Goal: Task Accomplishment & Management: Manage account settings

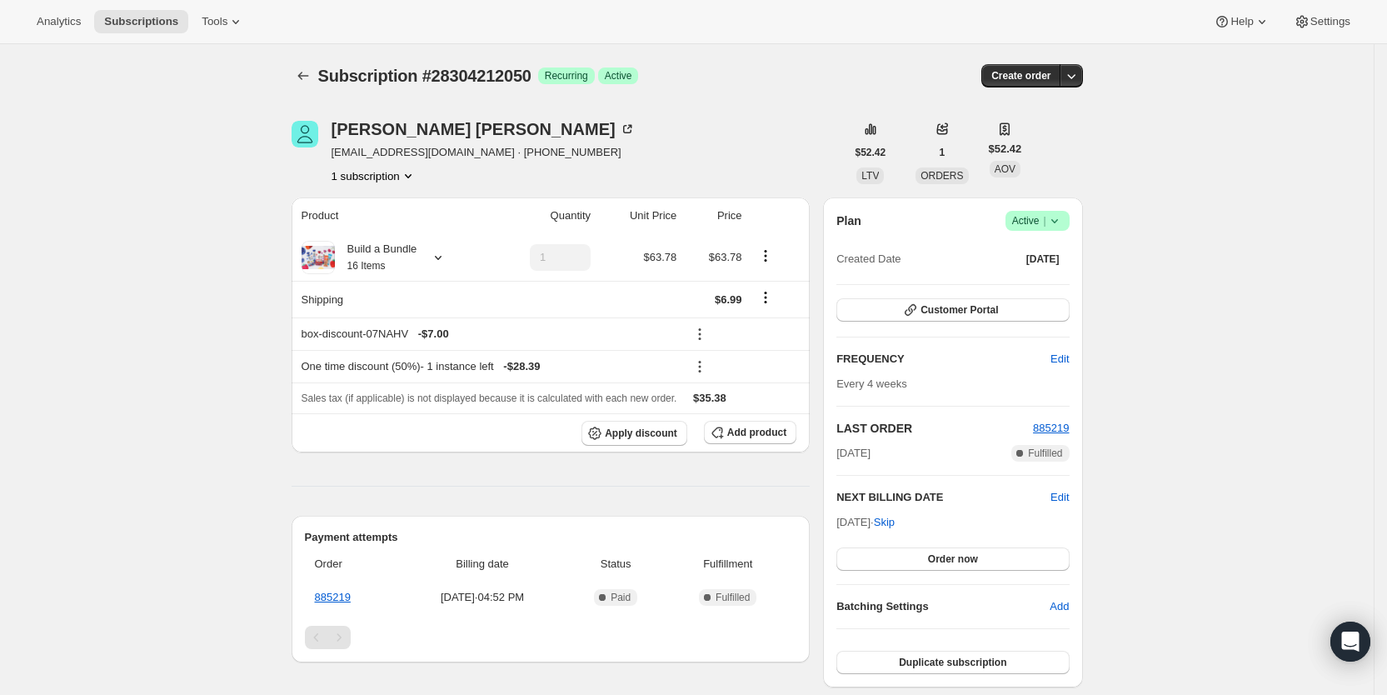
scroll to position [382, 0]
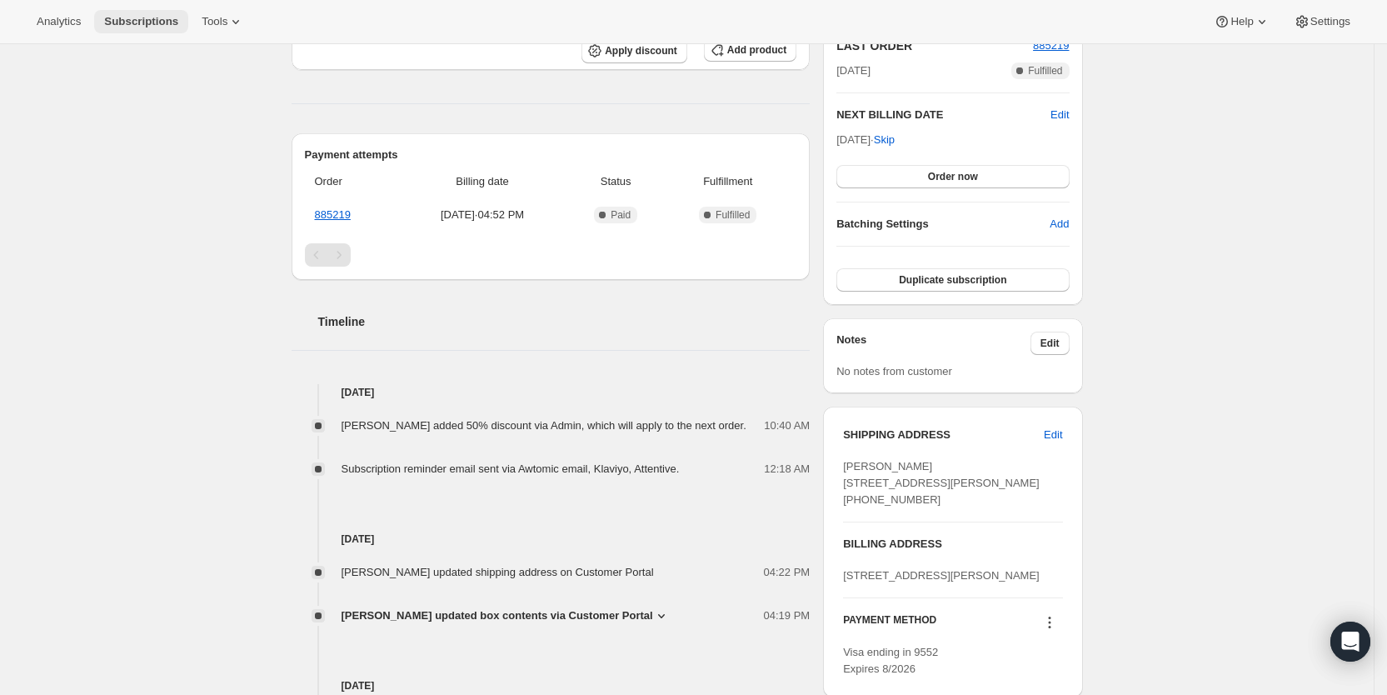
click at [149, 19] on span "Subscriptions" at bounding box center [141, 21] width 74 height 13
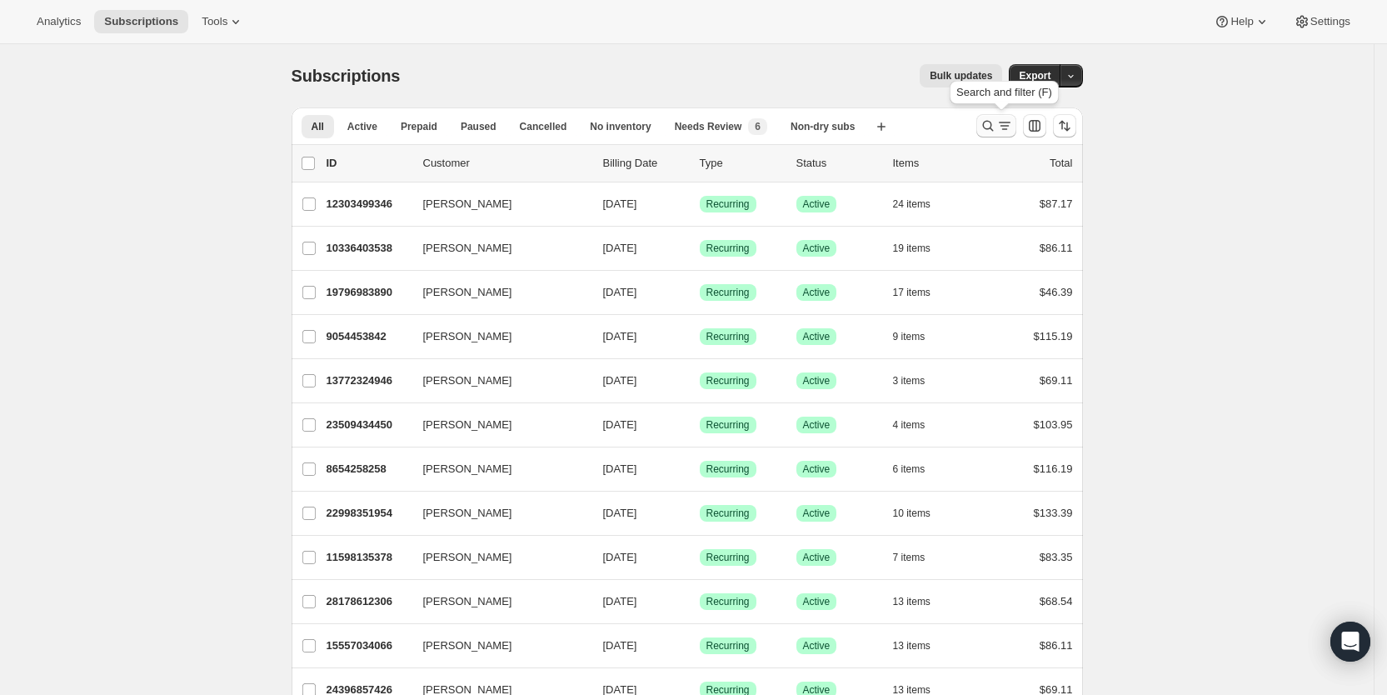
click at [1003, 117] on icon "Search and filter results" at bounding box center [1004, 125] width 17 height 17
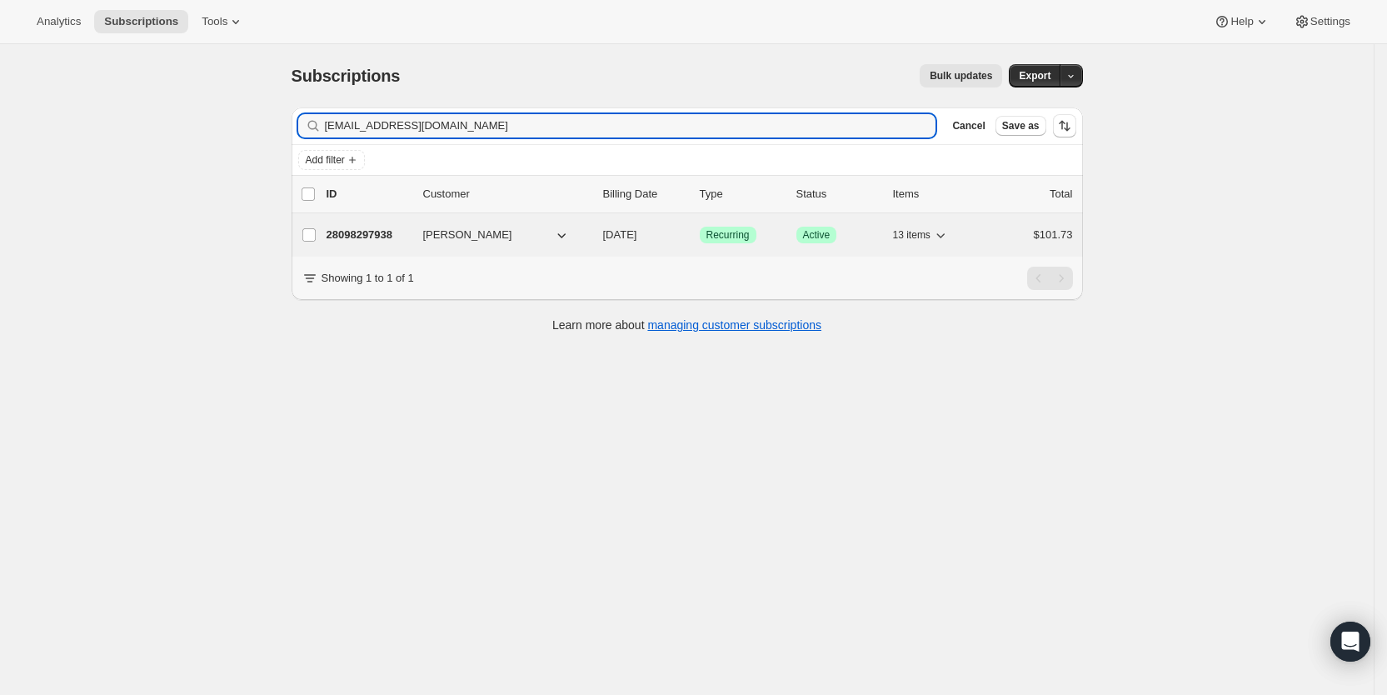
type input "[EMAIL_ADDRESS][DOMAIN_NAME]"
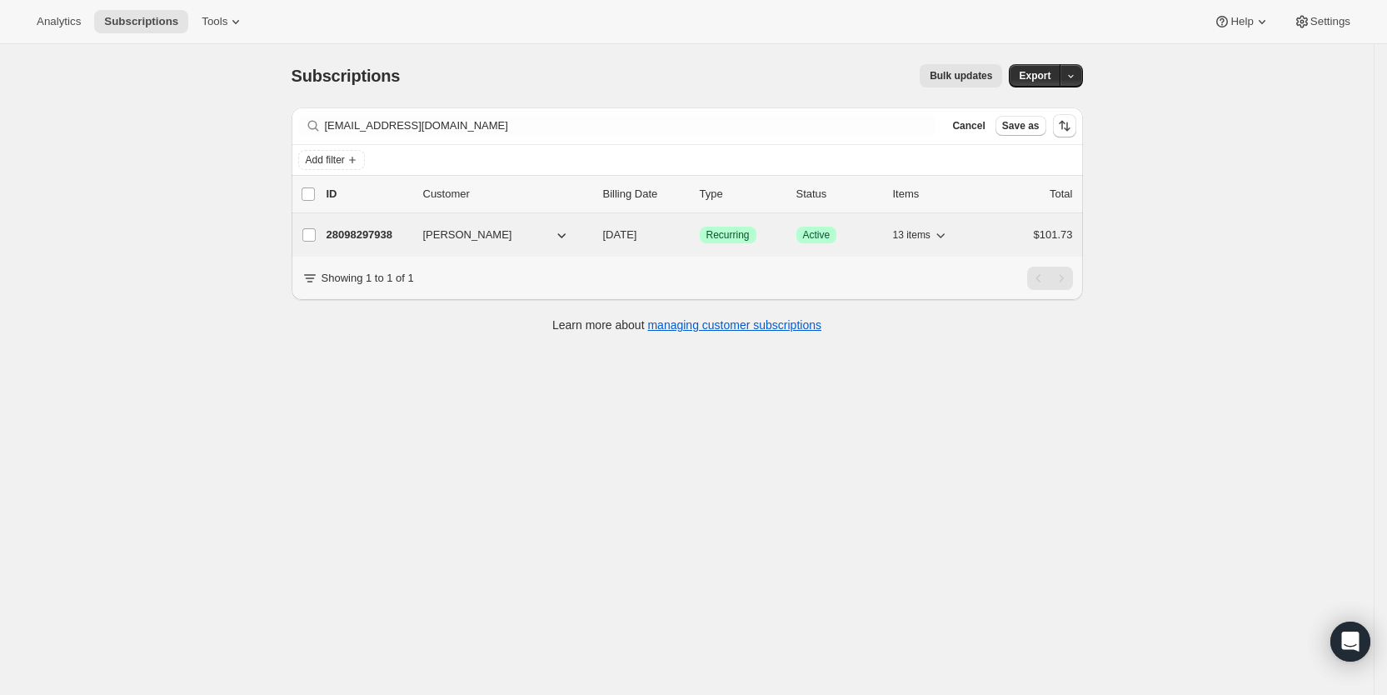
click at [635, 233] on span "[DATE]" at bounding box center [620, 234] width 34 height 12
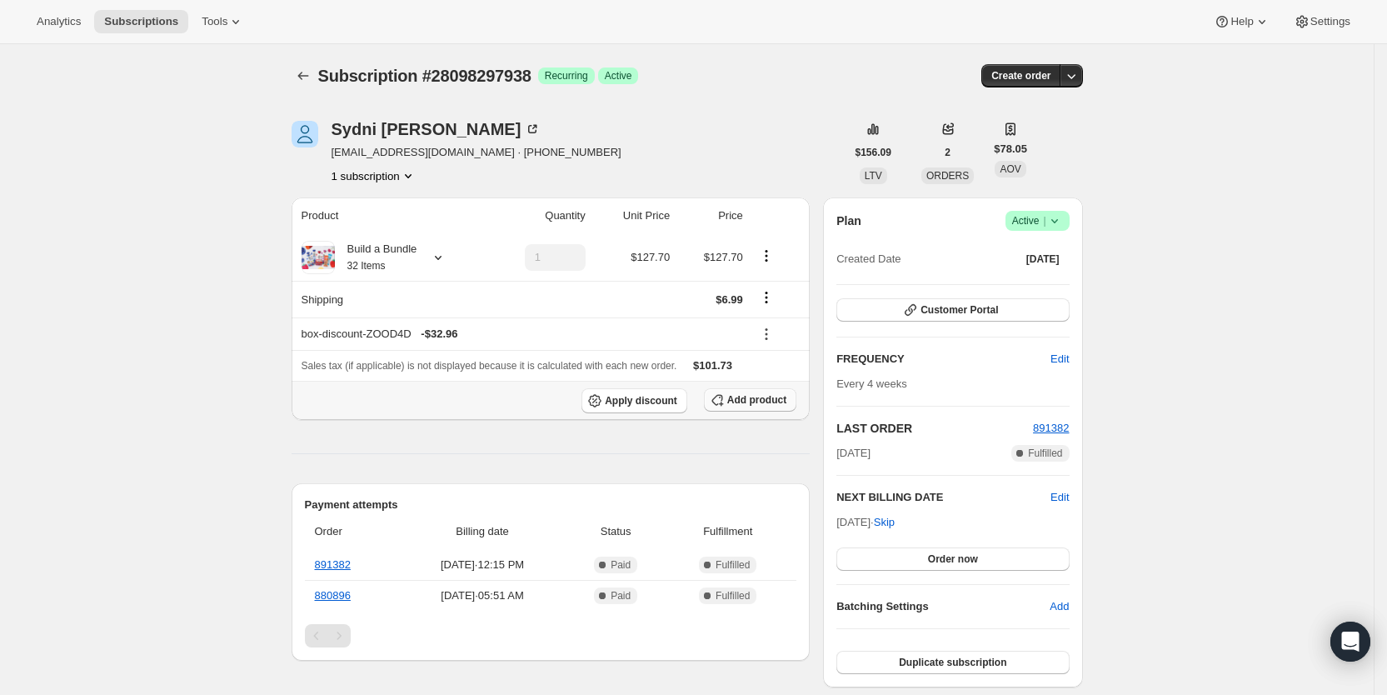
click at [747, 399] on span "Add product" at bounding box center [756, 399] width 59 height 13
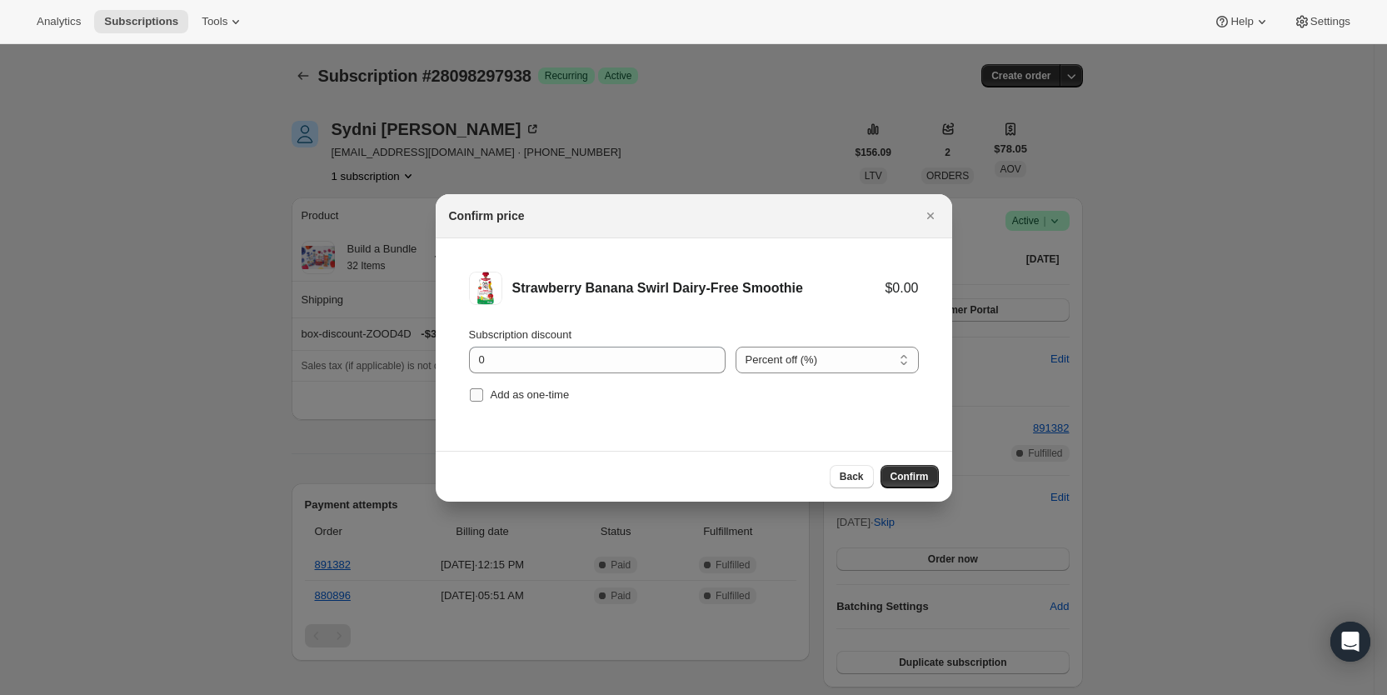
click at [471, 391] on input "Add as one-time" at bounding box center [476, 394] width 13 height 13
checkbox input "true"
click at [929, 473] on button "Confirm" at bounding box center [909, 476] width 58 height 23
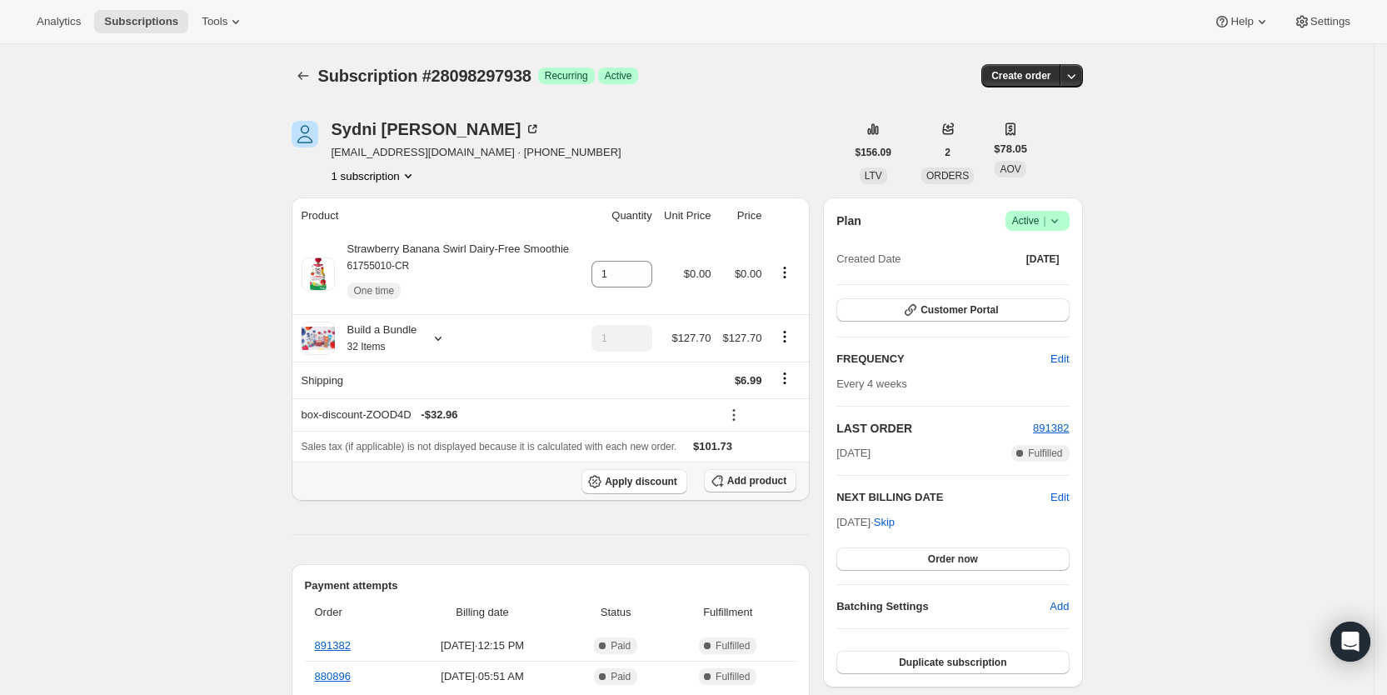
click at [760, 474] on span "Add product" at bounding box center [756, 480] width 59 height 13
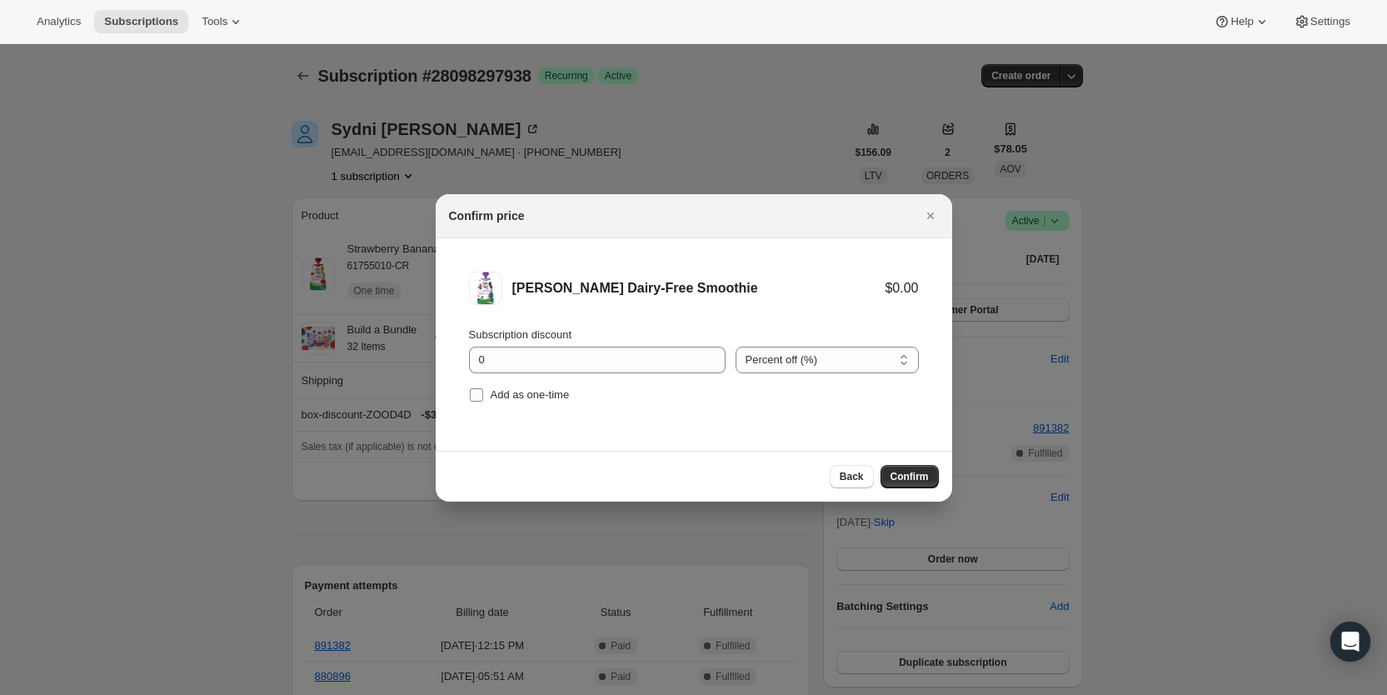
click at [485, 392] on label "Add as one-time" at bounding box center [519, 394] width 101 height 23
click at [483, 392] on input "Add as one-time" at bounding box center [476, 394] width 13 height 13
checkbox input "true"
click at [901, 477] on span "Confirm" at bounding box center [909, 476] width 38 height 13
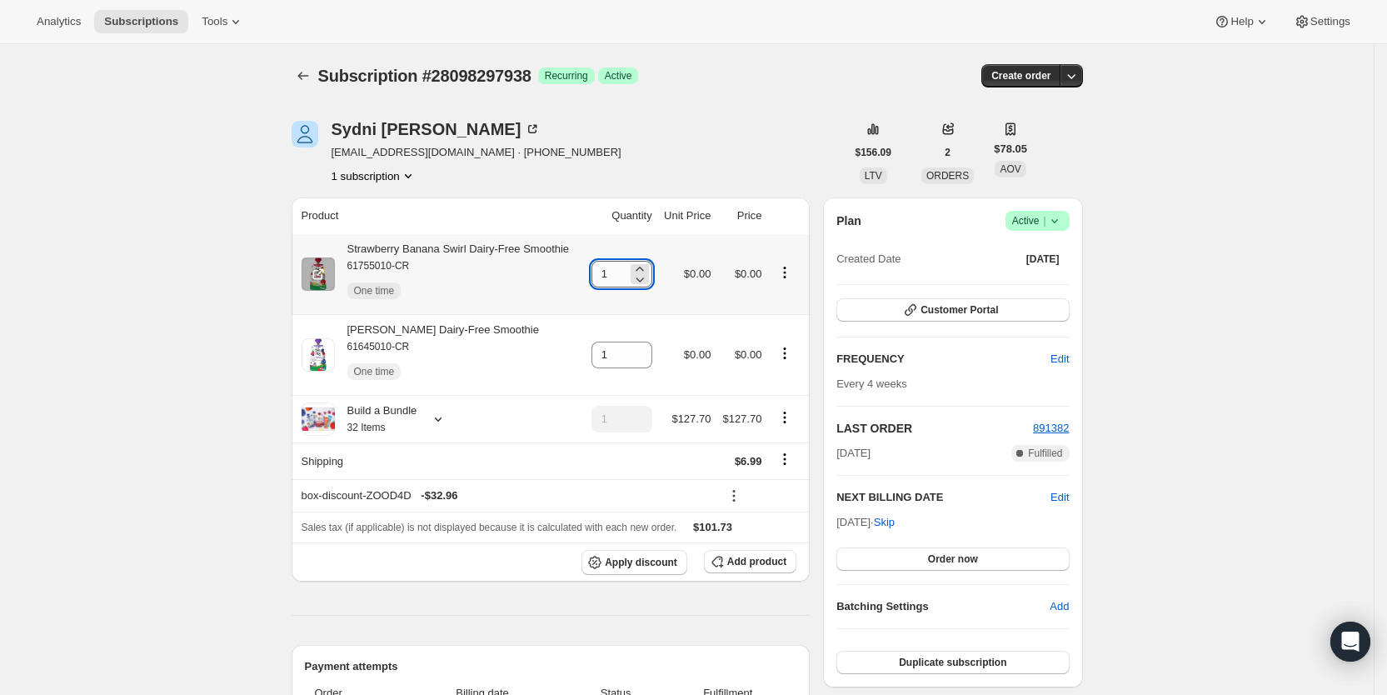
drag, startPoint x: 606, startPoint y: 274, endPoint x: 616, endPoint y: 274, distance: 10.0
click at [616, 274] on input "1" at bounding box center [609, 274] width 36 height 27
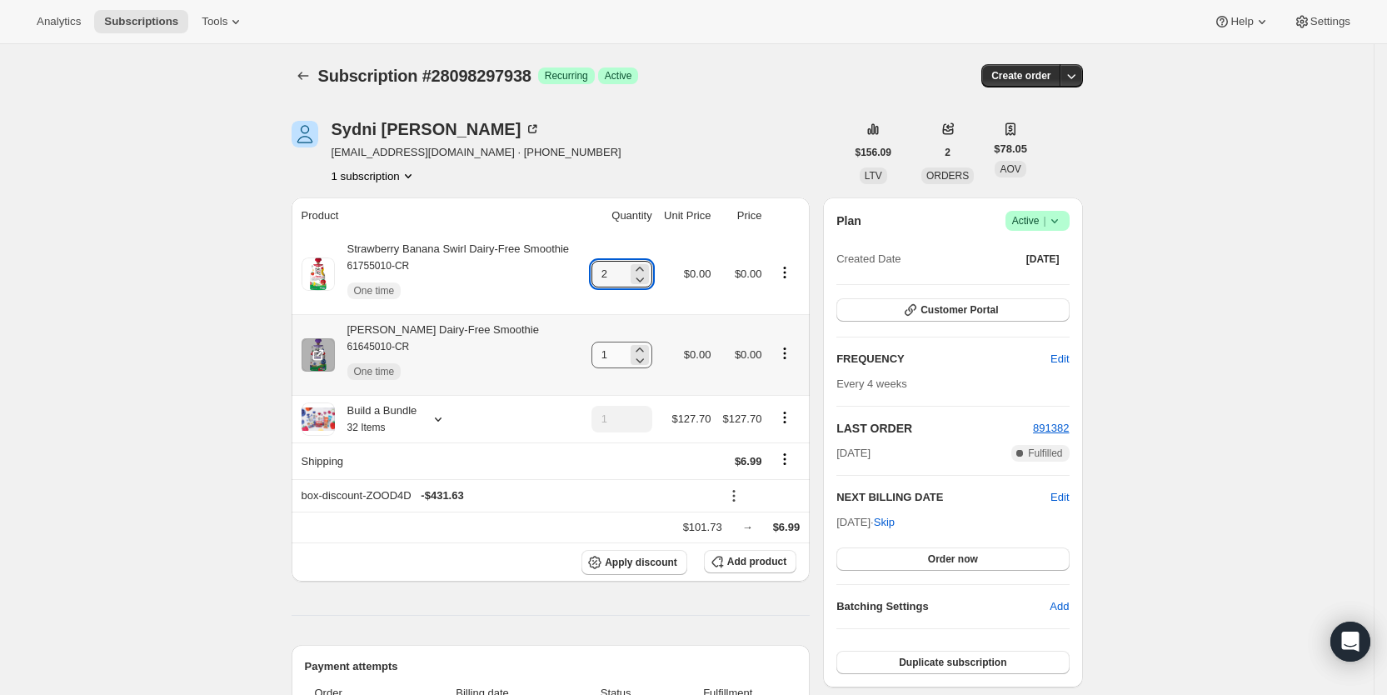
type input "2"
drag, startPoint x: 606, startPoint y: 351, endPoint x: 641, endPoint y: 350, distance: 35.0
click at [640, 350] on div "1" at bounding box center [621, 354] width 61 height 27
type input "2"
click at [765, 87] on div "Subscription #28098297938. This page is ready Subscription #28098297938 Success…" at bounding box center [686, 75] width 791 height 63
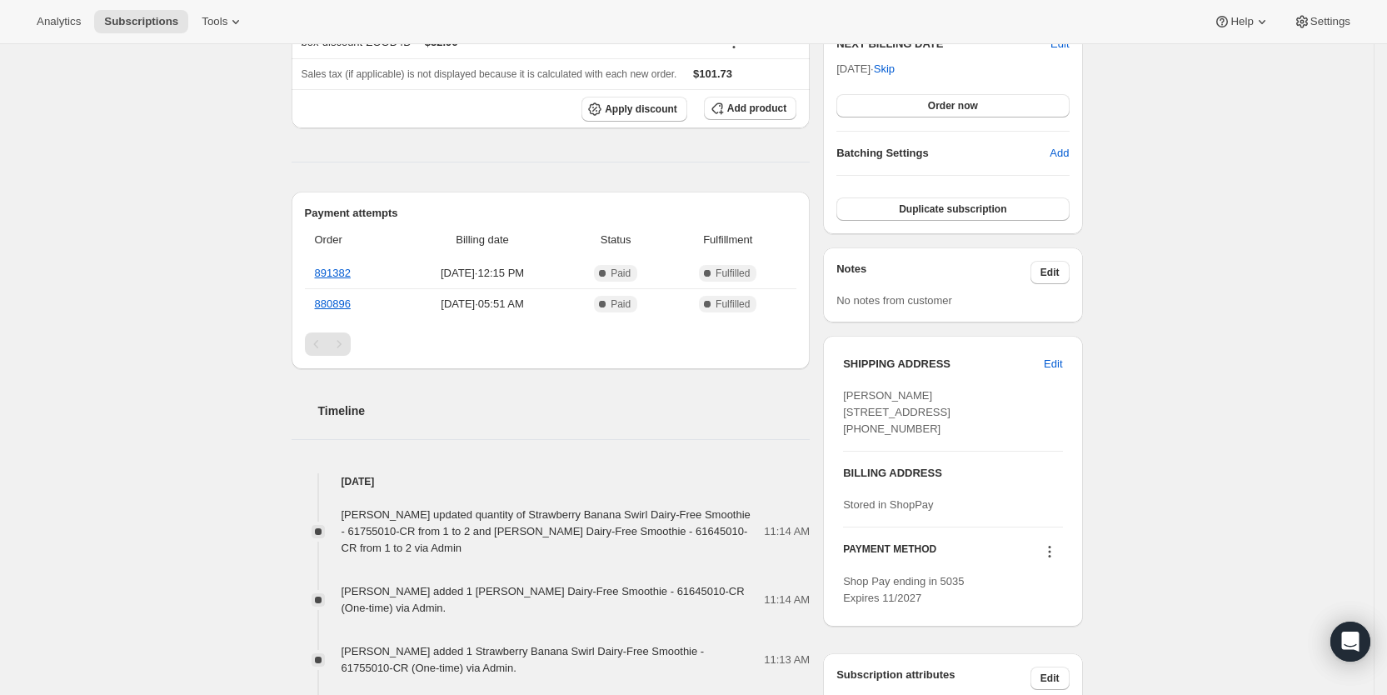
scroll to position [462, 0]
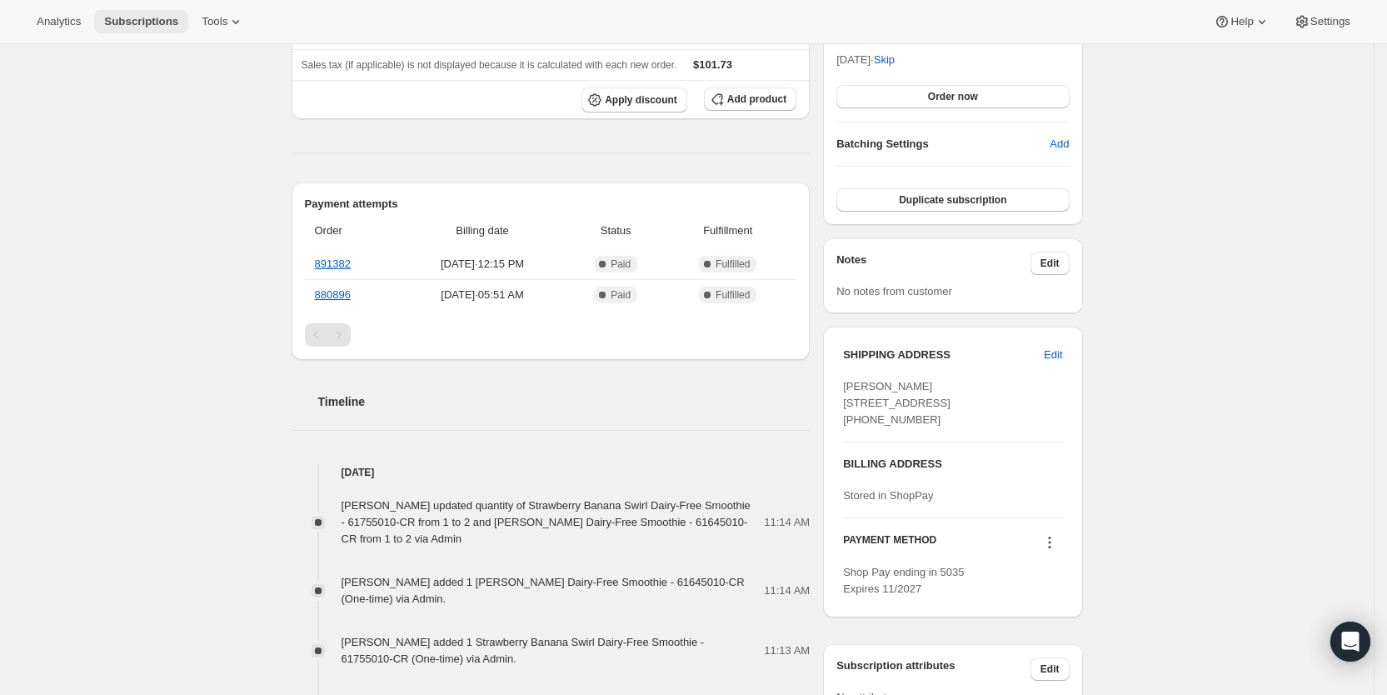
click at [150, 21] on span "Subscriptions" at bounding box center [141, 21] width 74 height 13
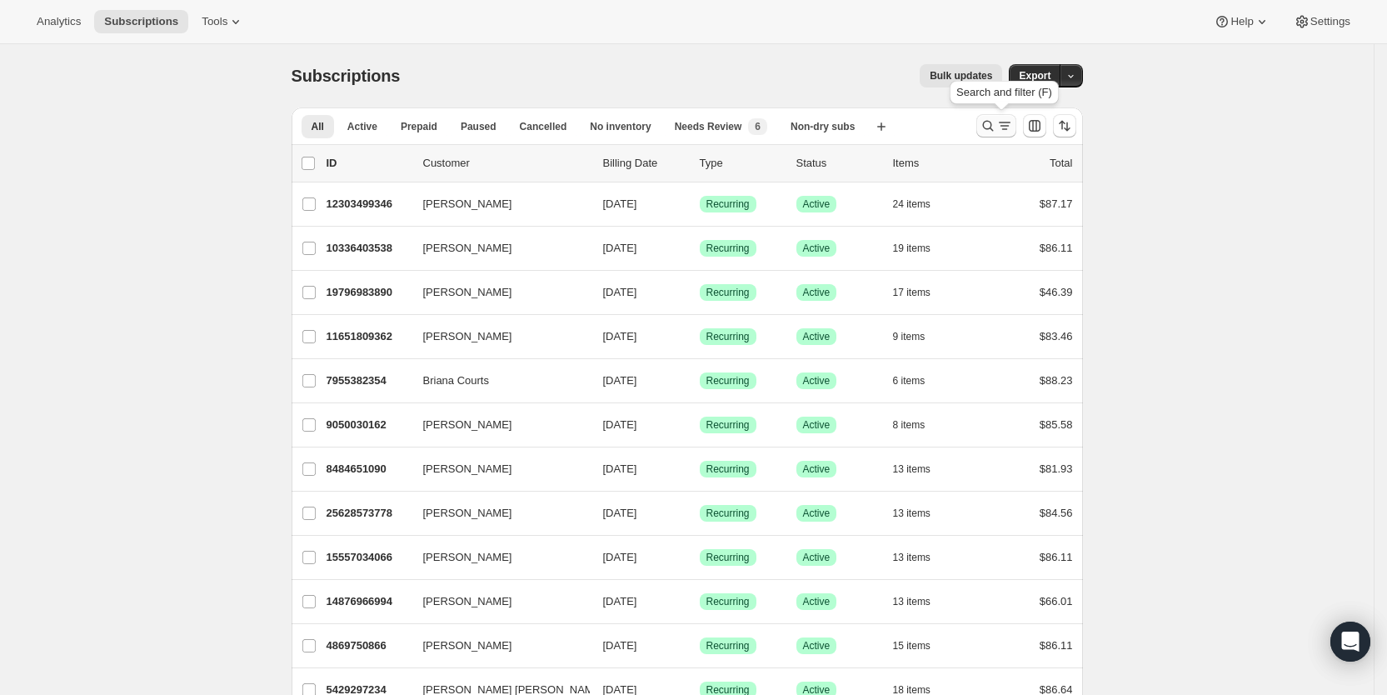
click at [1005, 127] on icon "Search and filter results" at bounding box center [1004, 125] width 17 height 17
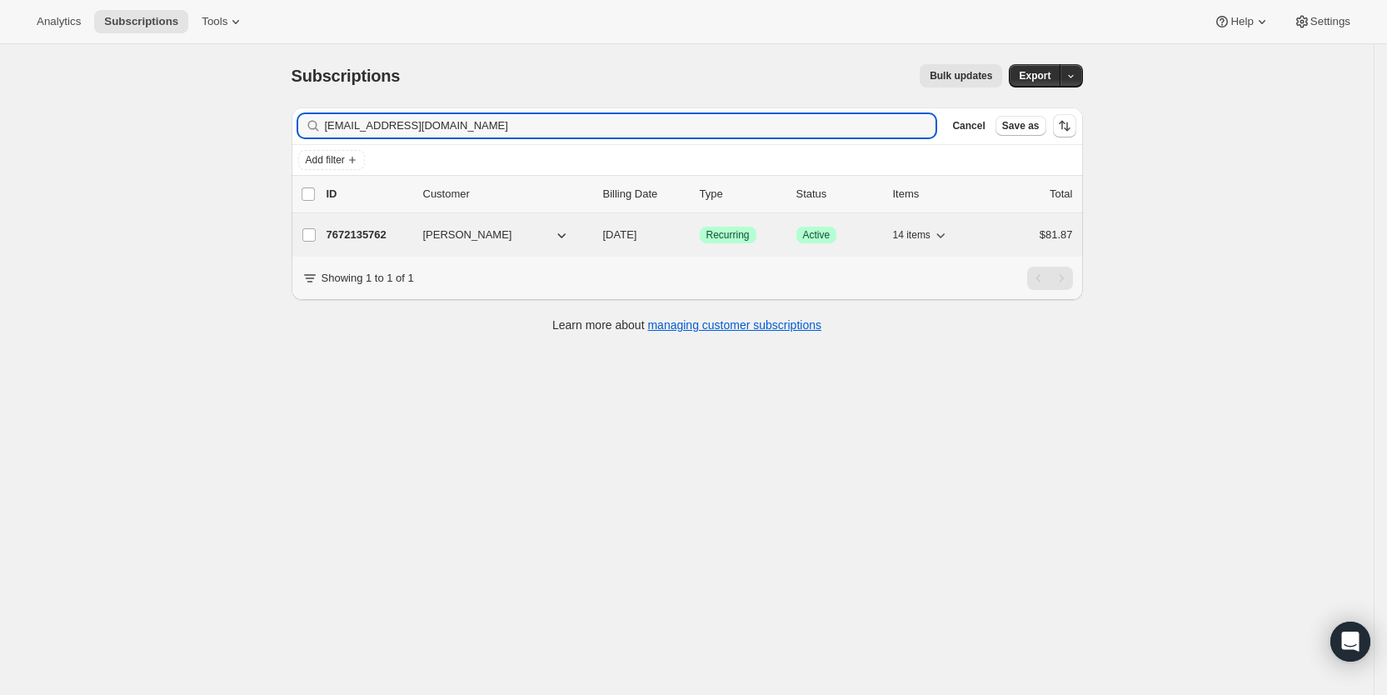
type input "[EMAIL_ADDRESS][DOMAIN_NAME]"
click at [637, 237] on span "[DATE]" at bounding box center [620, 234] width 34 height 12
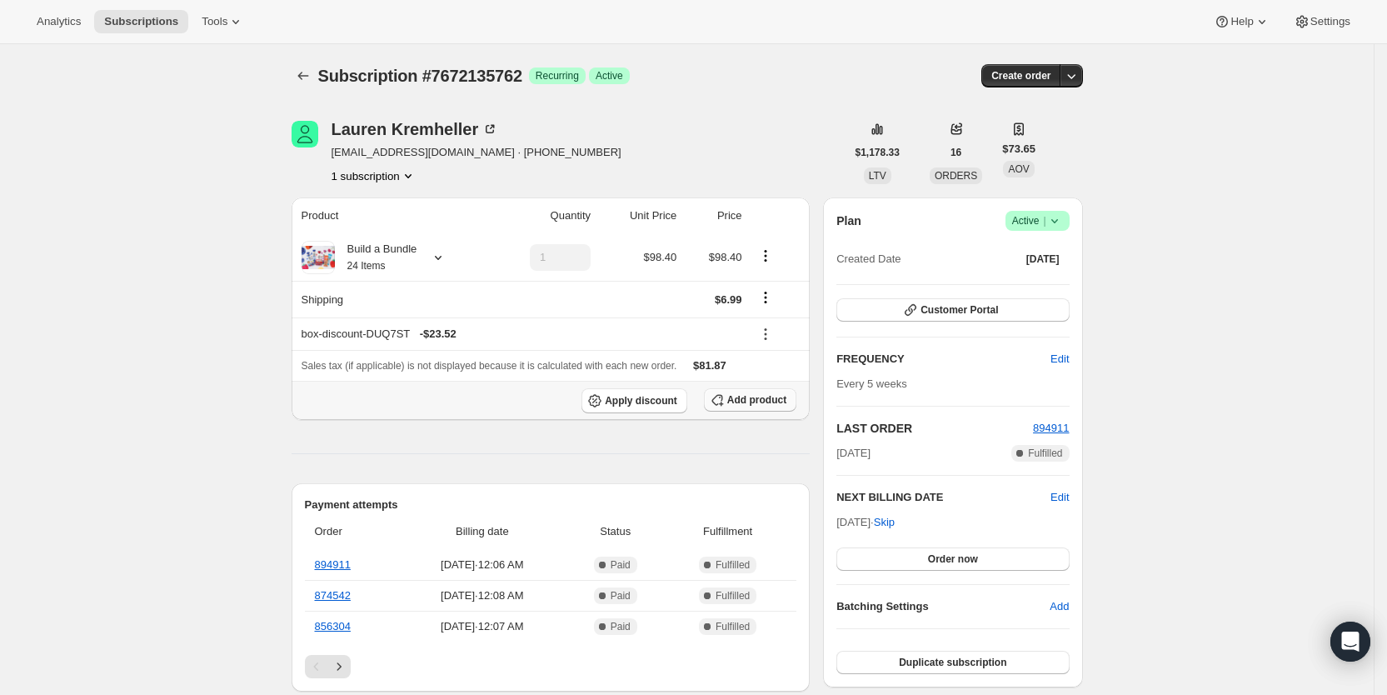
click at [745, 396] on span "Add product" at bounding box center [756, 399] width 59 height 13
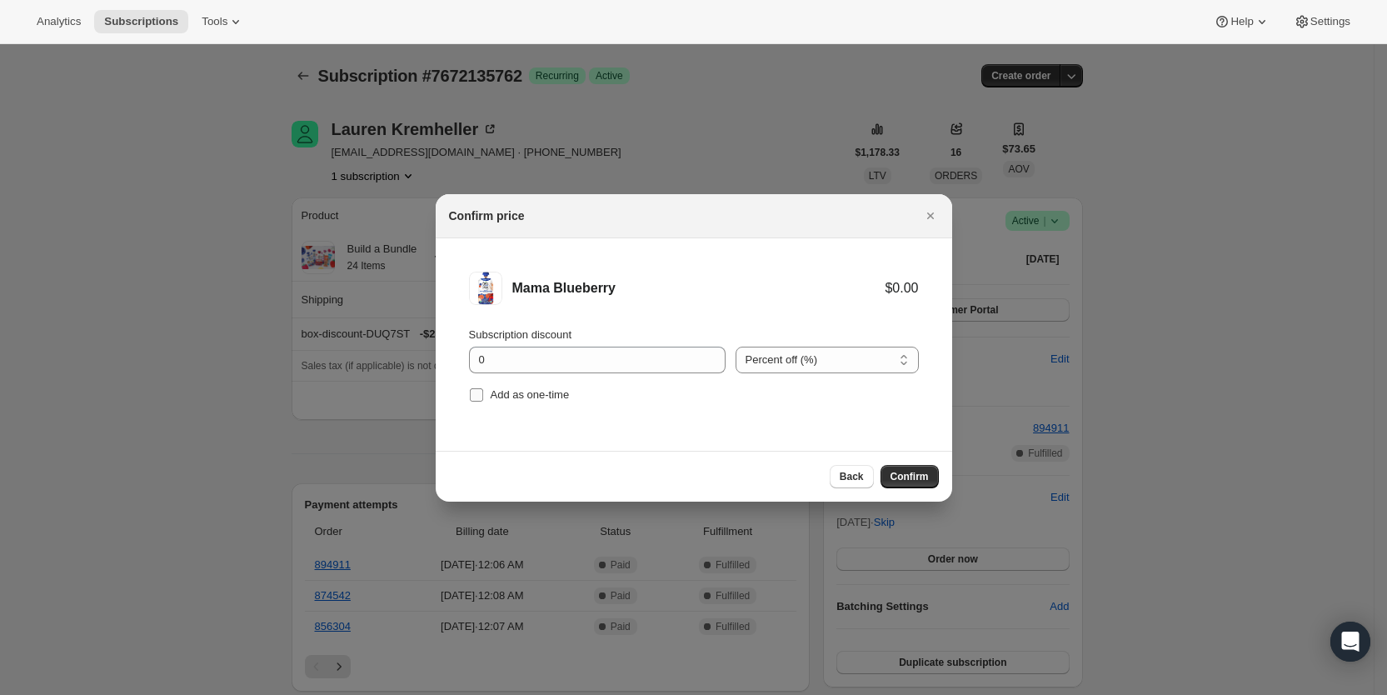
click at [515, 398] on span "Add as one-time" at bounding box center [529, 394] width 79 height 12
click at [483, 398] on input "Add as one-time" at bounding box center [476, 394] width 13 height 13
checkbox input "true"
click at [910, 472] on span "Confirm" at bounding box center [909, 476] width 38 height 13
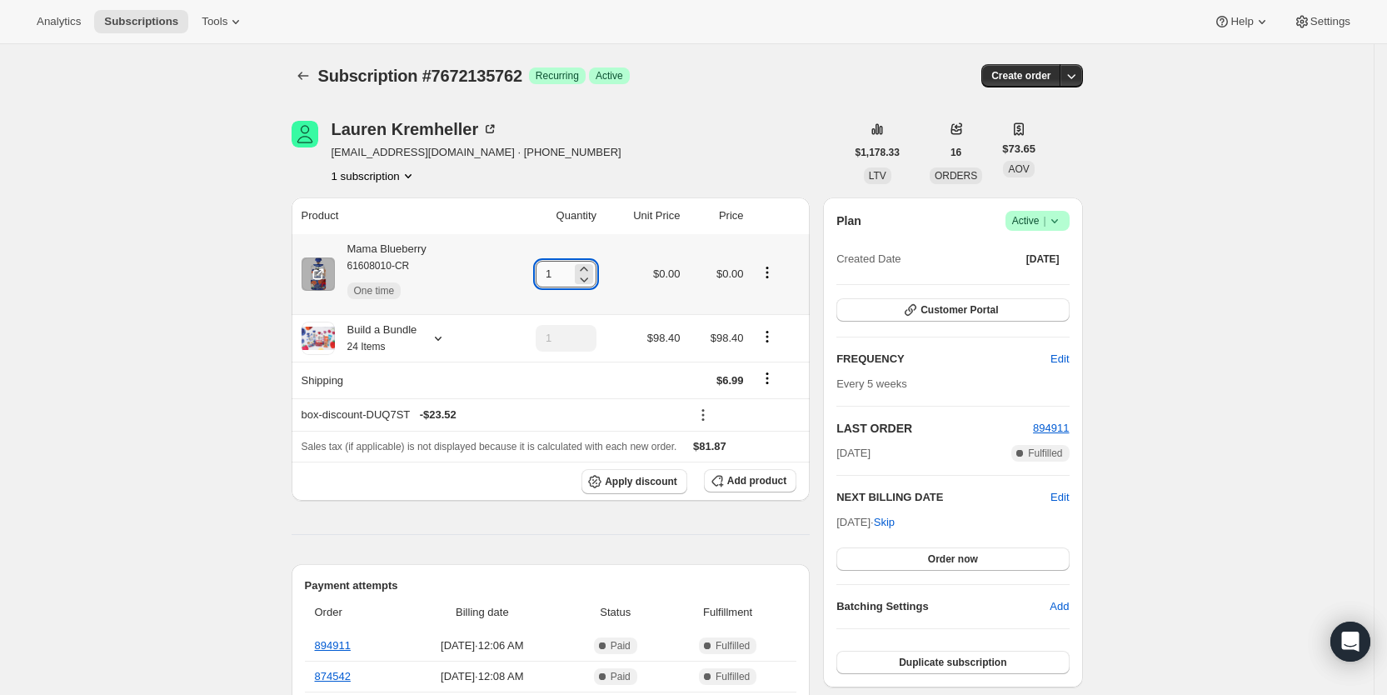
drag, startPoint x: 550, startPoint y: 272, endPoint x: 565, endPoint y: 271, distance: 15.0
click at [565, 271] on input "1" at bounding box center [553, 274] width 36 height 27
type input "5"
click at [441, 337] on icon at bounding box center [438, 338] width 7 height 4
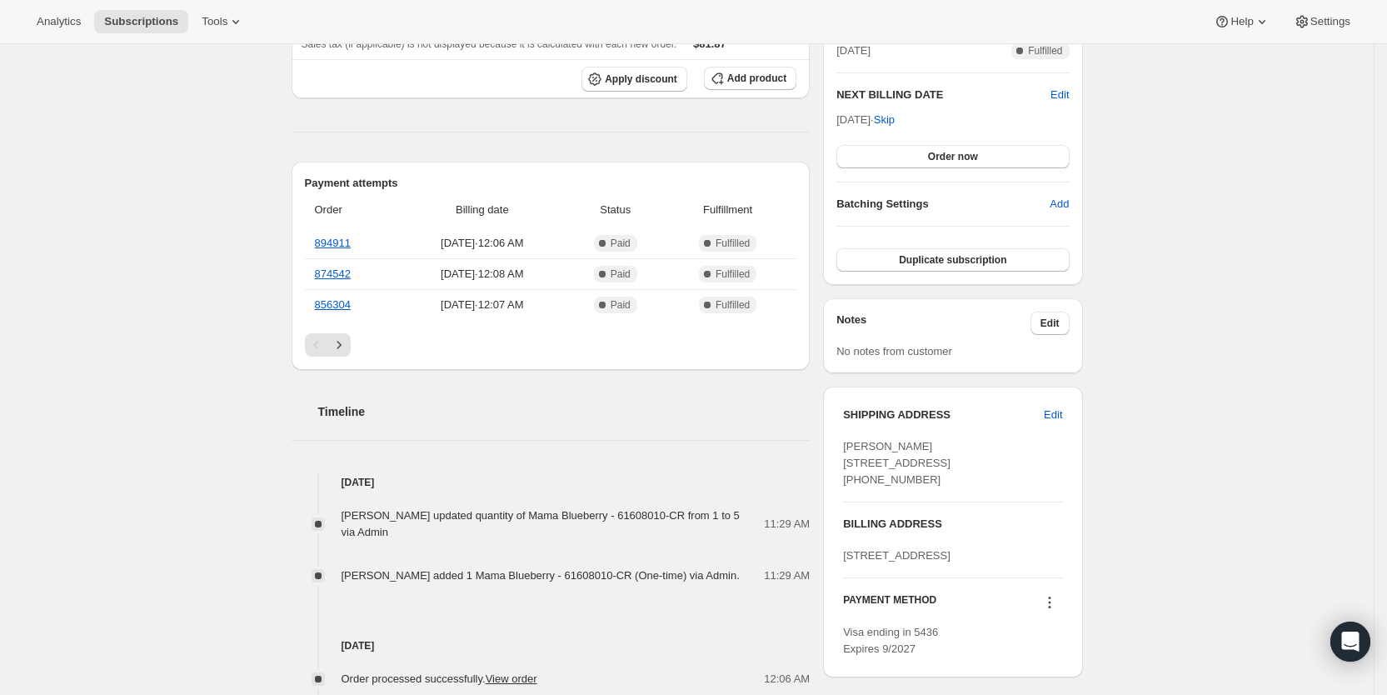
scroll to position [441, 0]
